Goal: Transaction & Acquisition: Book appointment/travel/reservation

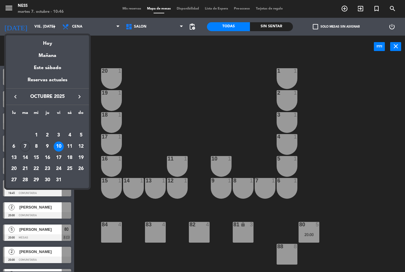
scroll to position [19, 0]
click at [45, 143] on div "9" at bounding box center [47, 147] width 10 height 10
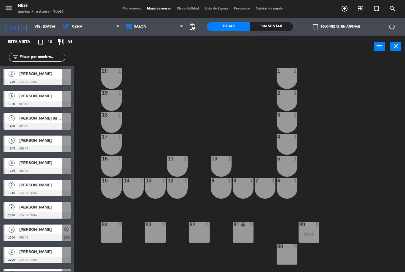
type input "[DEMOGRAPHIC_DATA] [DATE]"
click at [104, 27] on span "Cena" at bounding box center [91, 26] width 64 height 13
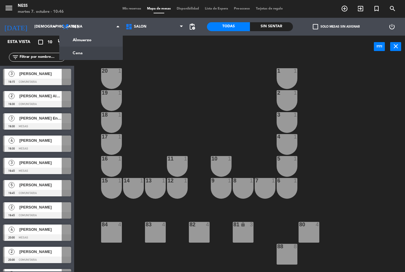
click at [97, 43] on ng-component "menu Ness martes 7. octubre - 10:46 Mis reservas Mapa de mesas Disponibilidad L…" at bounding box center [202, 136] width 405 height 272
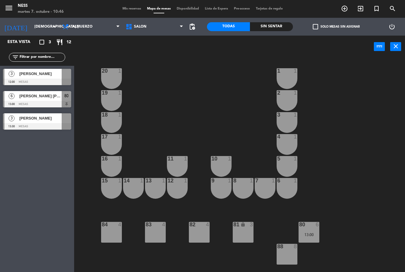
click at [285, 256] on div "88 8" at bounding box center [287, 254] width 21 height 21
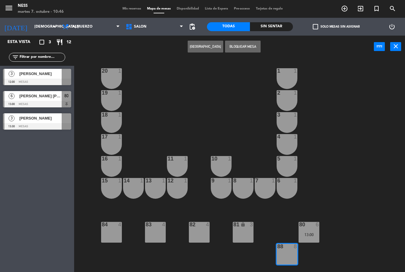
click at [212, 45] on button "[GEOGRAPHIC_DATA]" at bounding box center [206, 47] width 36 height 12
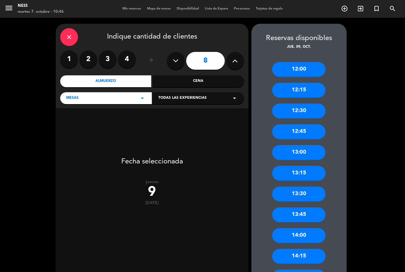
click at [174, 56] on icon at bounding box center [176, 60] width 6 height 9
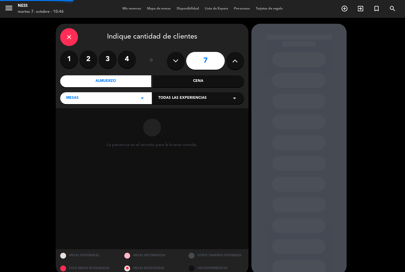
click at [174, 56] on icon at bounding box center [176, 60] width 6 height 9
type input "6"
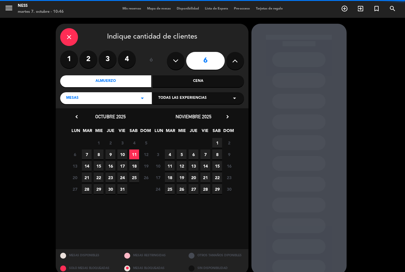
click at [209, 52] on input "6" at bounding box center [205, 61] width 39 height 18
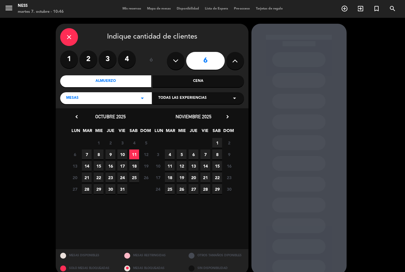
click at [110, 150] on span "9" at bounding box center [111, 155] width 10 height 10
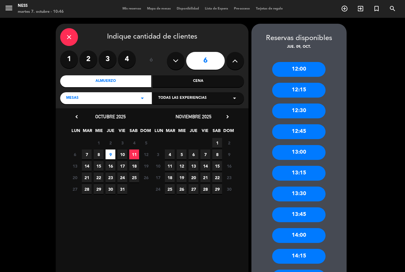
click at [309, 145] on div "13:00" at bounding box center [298, 152] width 53 height 15
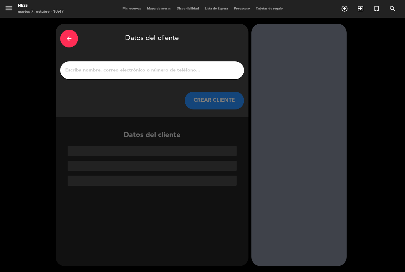
click at [194, 66] on input "1" at bounding box center [152, 70] width 175 height 8
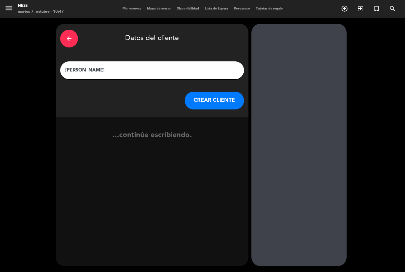
type input "[PERSON_NAME]"
click at [228, 92] on button "CREAR CLIENTE" at bounding box center [214, 101] width 59 height 18
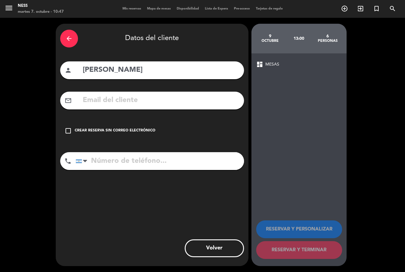
click at [70, 127] on icon "check_box_outline_blank" at bounding box center [68, 130] width 7 height 7
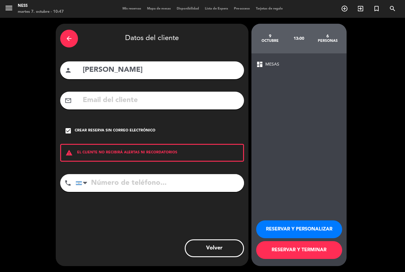
click at [313, 227] on button "RESERVAR Y PERSONALIZAR" at bounding box center [299, 229] width 86 height 18
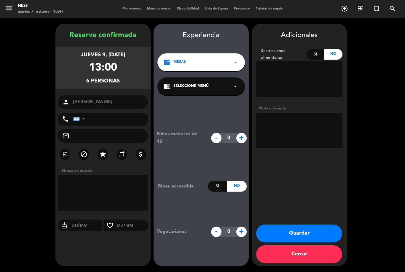
click at [302, 113] on textarea at bounding box center [299, 131] width 86 height 36
type textarea "[PERSON_NAME]"
click at [375, 100] on booking-confirmed "Reserva confirmada jueves 9, [DATE] 13:00 6 personas person [PERSON_NAME] phone…" at bounding box center [202, 145] width 393 height 242
click at [315, 234] on button "Guardar" at bounding box center [299, 234] width 86 height 18
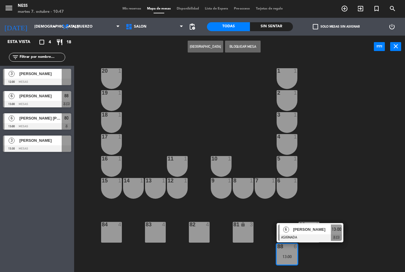
click at [50, 27] on input "[DEMOGRAPHIC_DATA] [DATE]" at bounding box center [56, 27] width 50 height 10
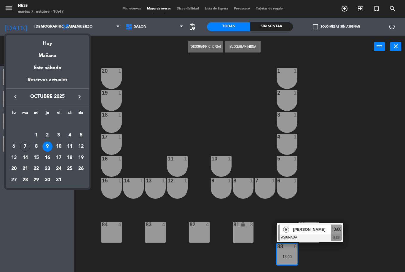
click at [25, 145] on div "7" at bounding box center [25, 147] width 10 height 10
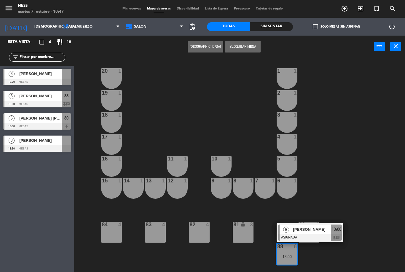
type input "[DATE] oct."
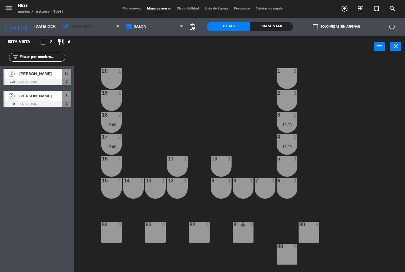
click at [114, 31] on span "Almuerzo" at bounding box center [91, 26] width 64 height 13
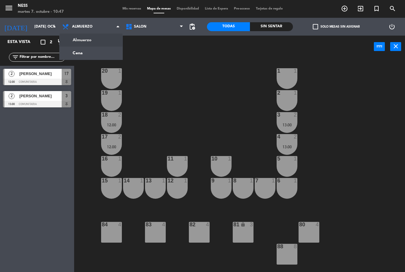
click at [105, 51] on ng-component "menu Ness martes 7. octubre - 10:47 Mis reservas Mapa de mesas Disponibilidad L…" at bounding box center [202, 136] width 405 height 272
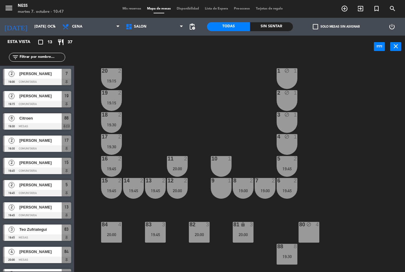
click at [50, 24] on input "[DATE] oct." at bounding box center [56, 27] width 50 height 10
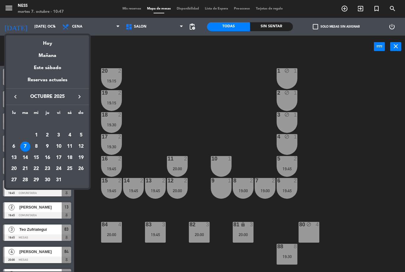
click at [59, 45] on div "Hoy" at bounding box center [47, 41] width 83 height 12
